Goal: Information Seeking & Learning: Find specific page/section

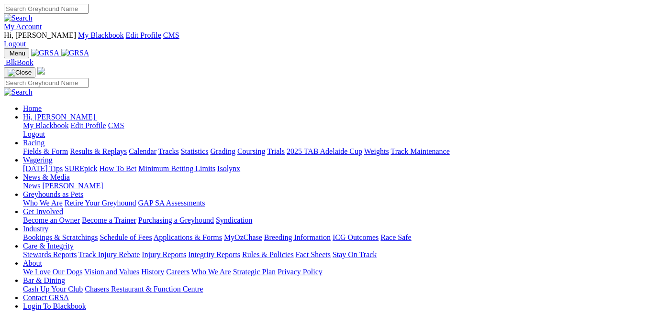
drag, startPoint x: 0, startPoint y: 0, endPoint x: 610, endPoint y: 11, distance: 610.2
click at [42, 22] on link "My Account" at bounding box center [23, 26] width 38 height 8
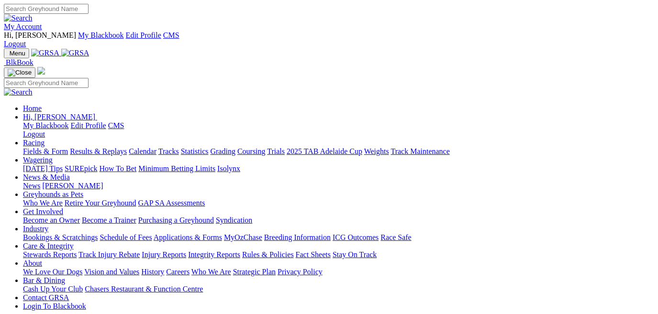
click at [77, 251] on link "Stewards Reports" at bounding box center [50, 255] width 54 height 8
